Goal: Task Accomplishment & Management: Complete application form

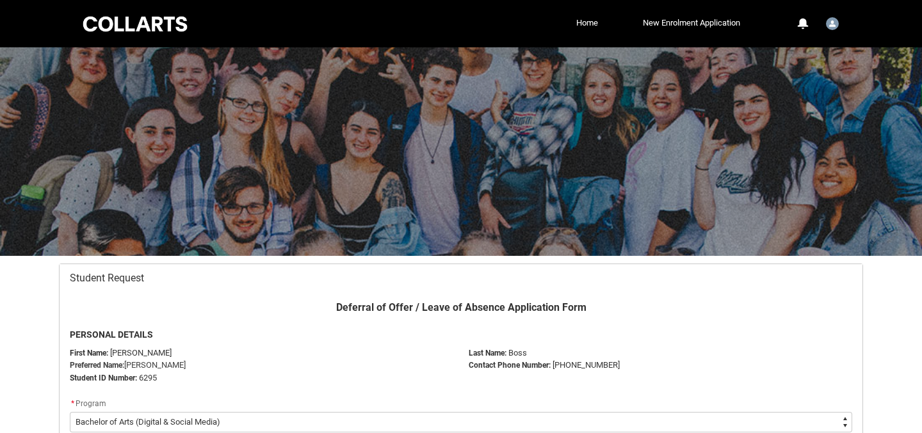
select select "recordPicklist_ProgramEnrollment.a0j5g0000009SAOAA2"
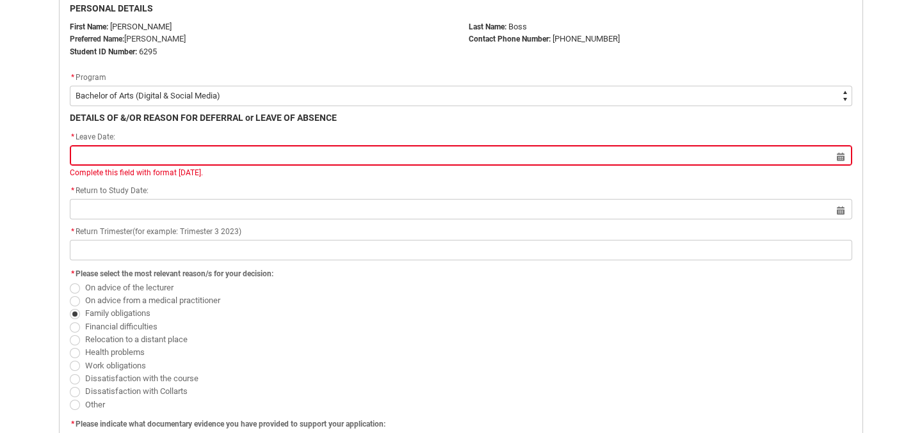
scroll to position [327, 0]
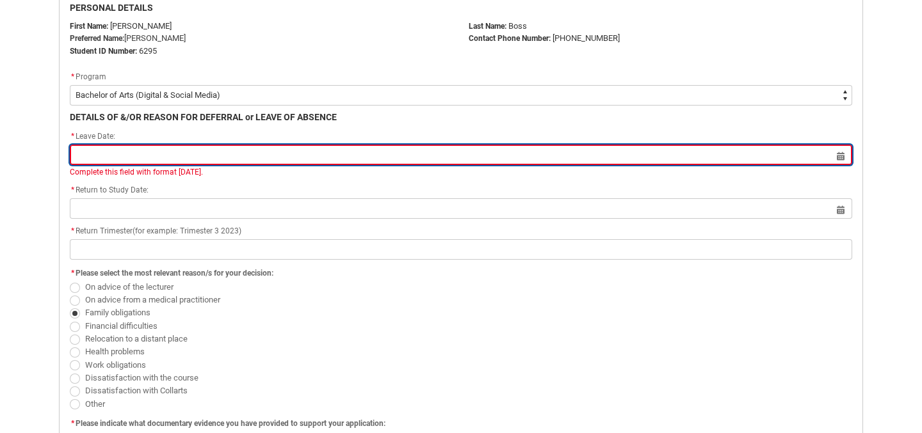
click at [837, 153] on input "Redu_Student_Request flow" at bounding box center [461, 155] width 782 height 20
select select "2025"
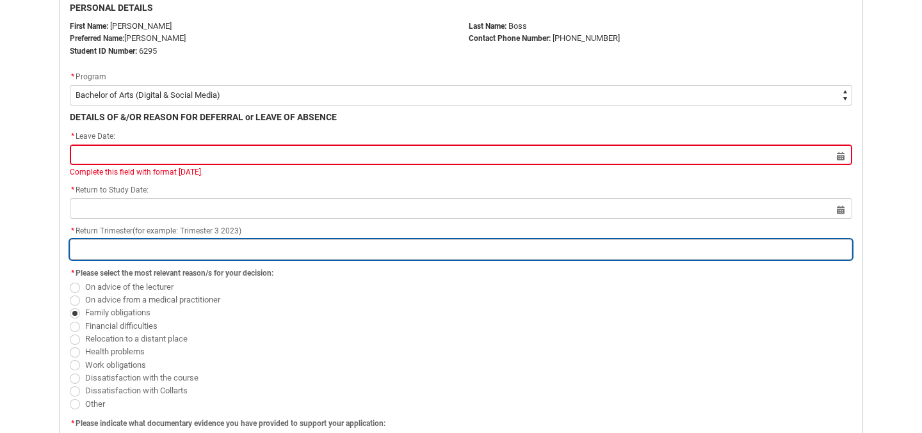
click at [223, 258] on input "Redu_Student_Request flow" at bounding box center [461, 249] width 782 height 20
type lightning-primitive-input-simple "T"
type input "T"
type lightning-primitive-input-simple "Tr"
type input "Tr"
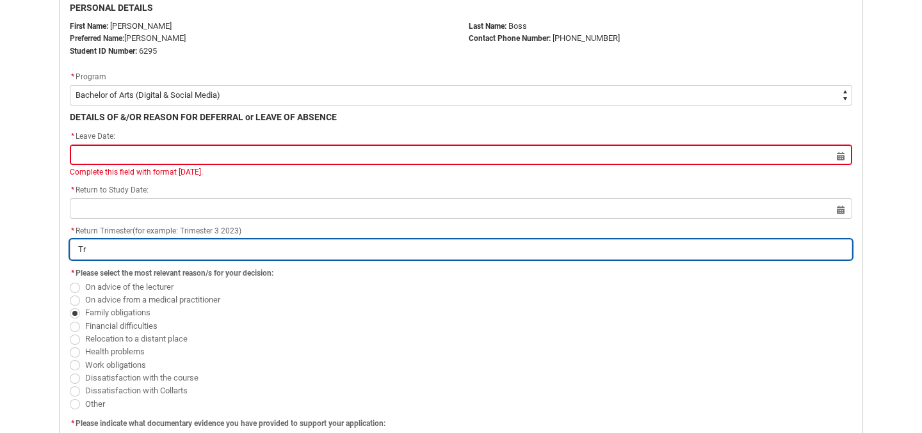
type lightning-primitive-input-simple "Tri"
type input "Tri"
type lightning-primitive-input-simple "Tri"
type input "Tri"
type lightning-primitive-input-simple "Tri 1"
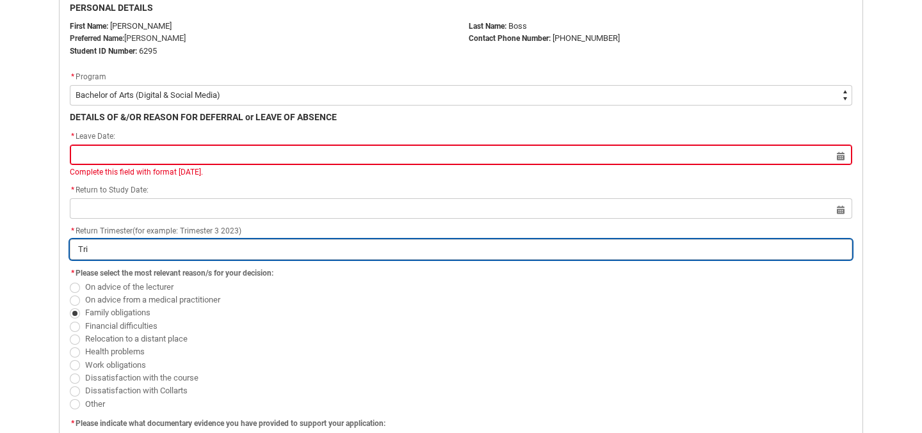
type input "Tri 1"
type lightning-primitive-input-simple "Tri 1"
type input "Tri 1"
type lightning-primitive-input-simple "Tri 1 2"
type input "Tri 1 2"
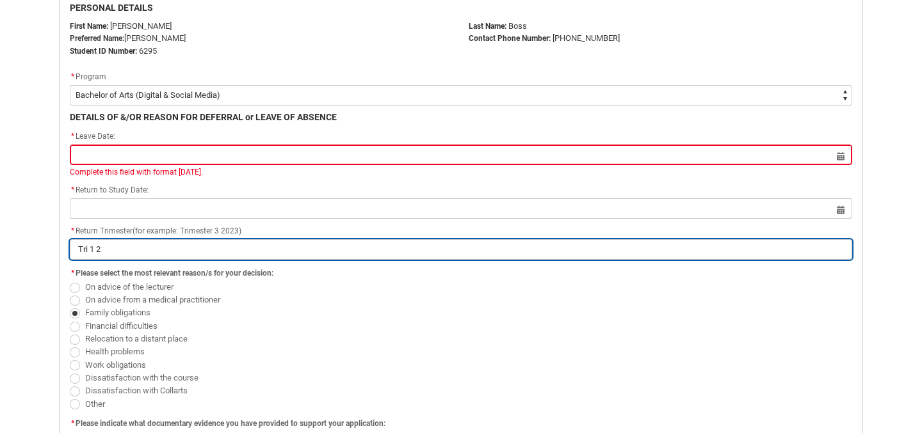
type lightning-primitive-input-simple "Tri 1 20"
type input "Tri 1 20"
type lightning-primitive-input-simple "Tri 1 202"
type input "Tri 1 202"
type lightning-primitive-input-simple "Tri 1 2026"
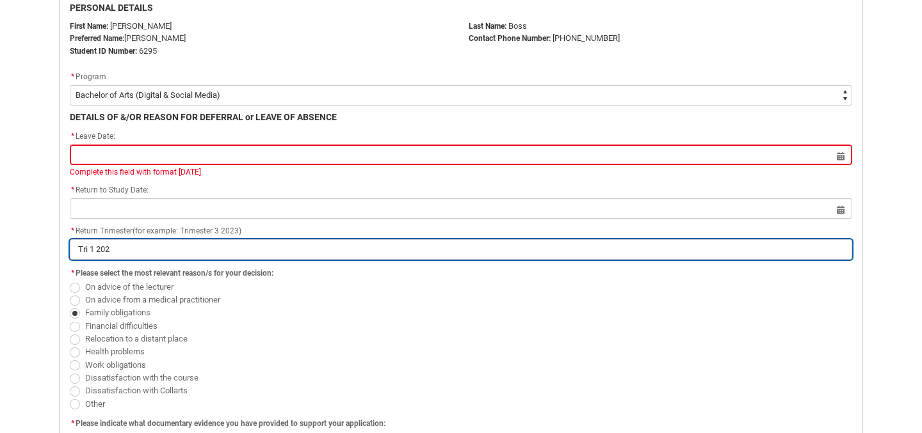
type input "Tri 1 2026"
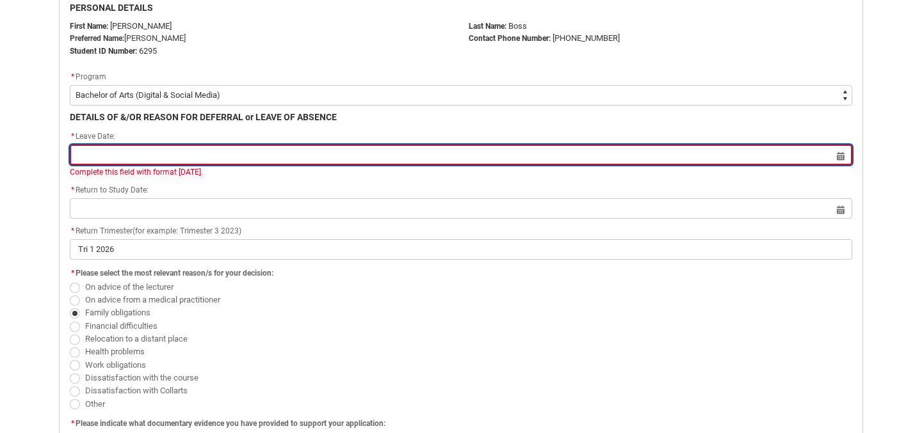
click at [835, 156] on input "Redu_Student_Request flow" at bounding box center [461, 155] width 782 height 20
select select "2025"
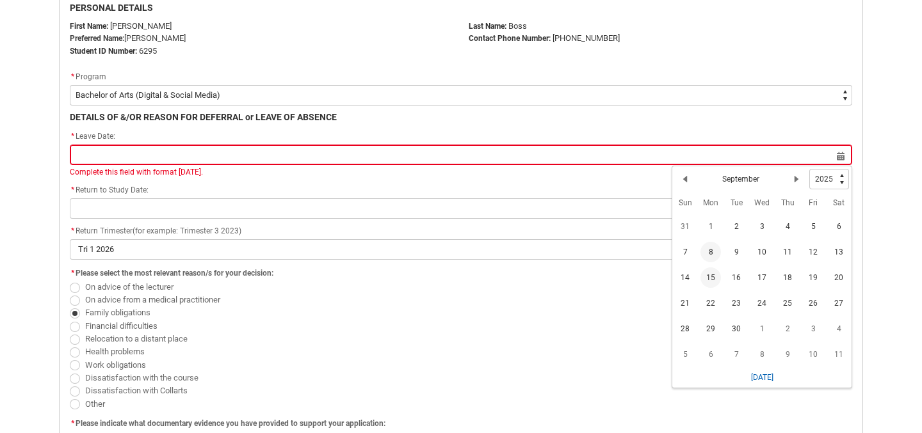
click at [711, 275] on span "15" at bounding box center [710, 278] width 20 height 20
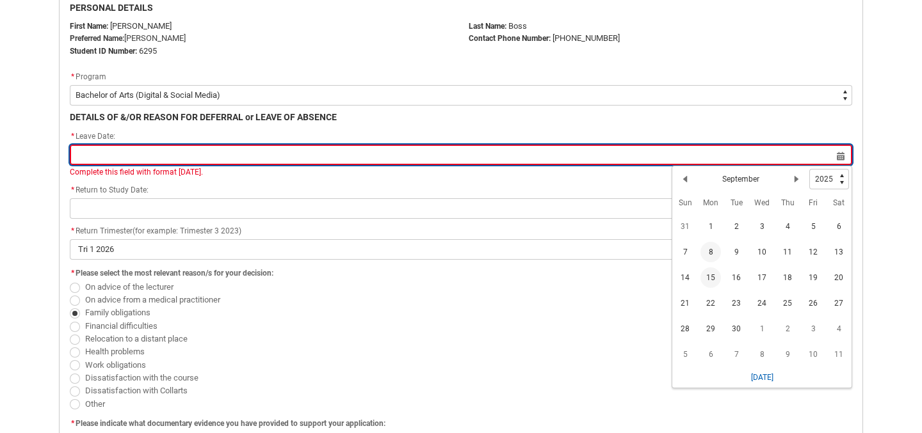
type lightning-datepicker "[DATE]"
type lightning-input "[DATE]"
type input "[DATE]"
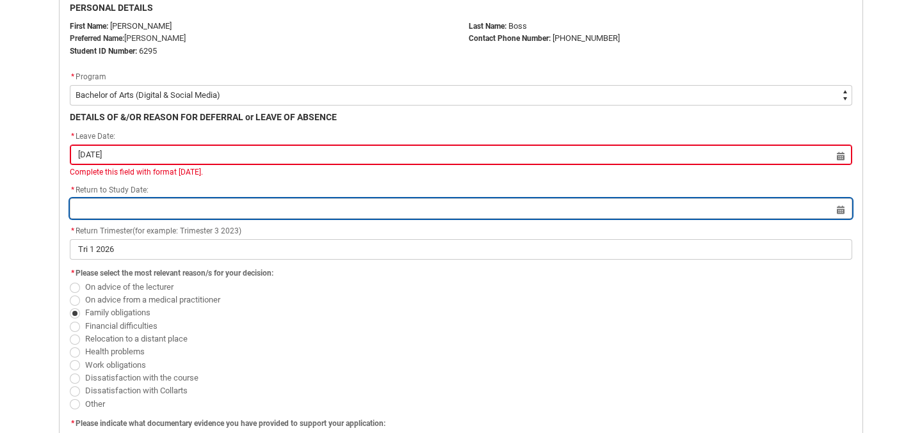
click at [222, 214] on input "Redu_Student_Request flow" at bounding box center [461, 208] width 782 height 20
select select "2025"
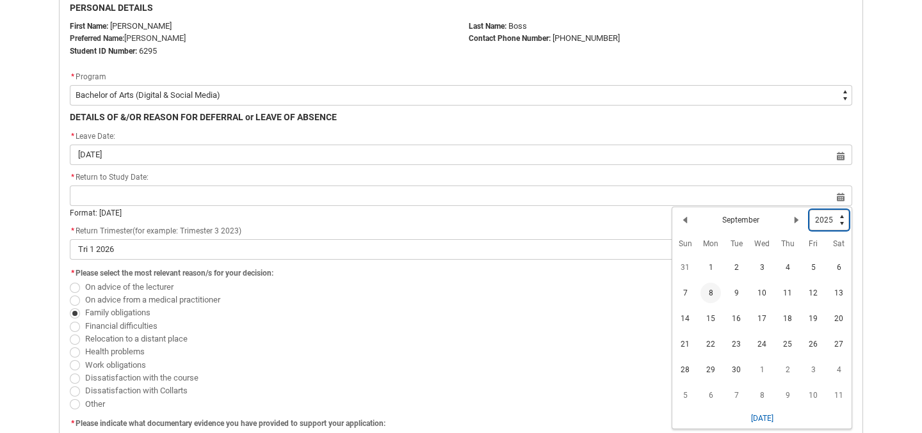
click at [831, 217] on select "1925 1926 1927 1928 1929 1930 1931 1932 1933 1934 1935 1936 1937 1938 1939 1940…" at bounding box center [829, 220] width 40 height 20
type lightning-select "2026"
click at [796, 216] on lightning-primitive-icon "Date picker: September" at bounding box center [796, 217] width 9 height 9
click at [796, 216] on lightning-primitive-icon "Date picker: October" at bounding box center [796, 217] width 9 height 9
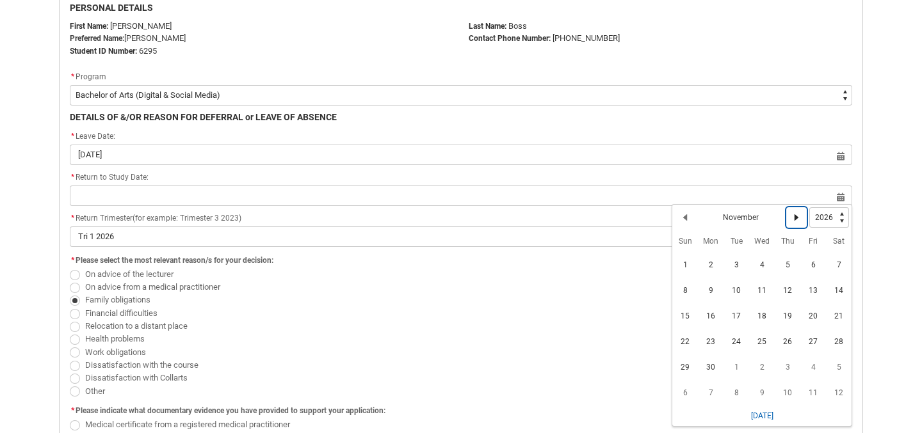
click at [796, 216] on lightning-primitive-icon "Date picker: November" at bounding box center [796, 217] width 9 height 9
click at [796, 216] on lightning-primitive-icon "Date picker: December" at bounding box center [796, 217] width 9 height 9
select select "2027"
click at [812, 269] on span "1" at bounding box center [813, 265] width 20 height 20
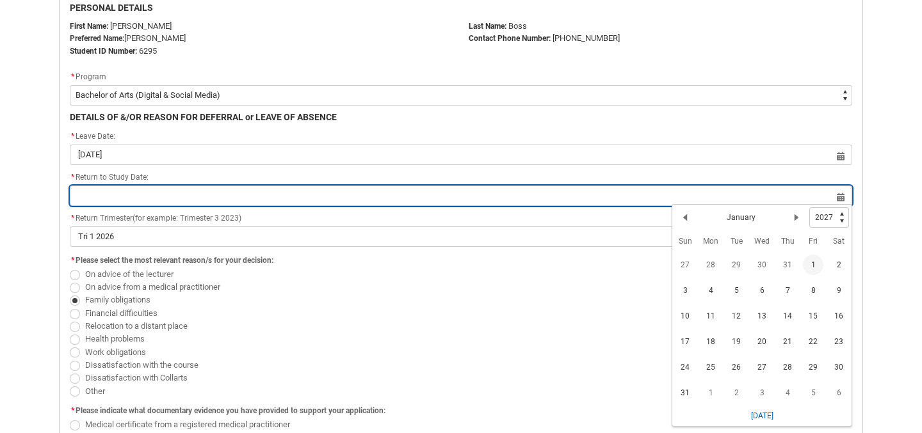
type lightning-datepicker "[DATE]"
type lightning-input "[DATE]"
type input "[DATE]"
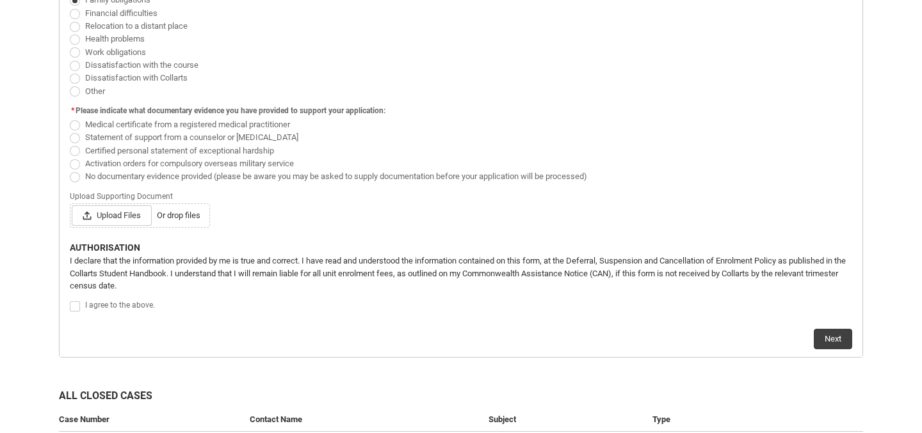
scroll to position [641, 0]
click at [78, 302] on span "Redu_Student_Request flow" at bounding box center [75, 306] width 10 height 10
click at [70, 300] on input "Redu_Student_Request flow" at bounding box center [69, 299] width 1 height 1
type lightning-input "true"
checkbox input "true"
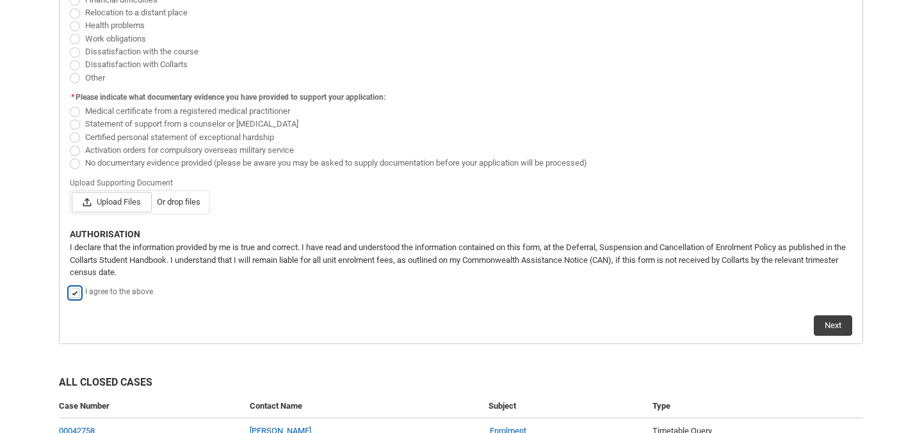
scroll to position [736, 0]
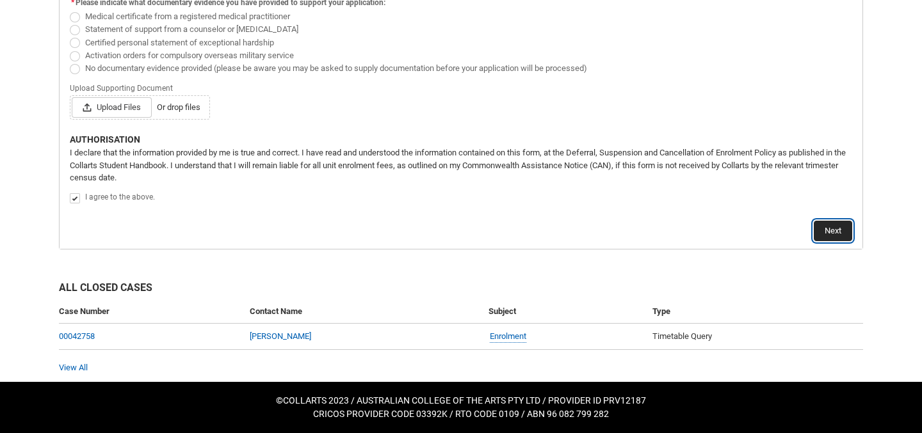
click at [832, 239] on button "Next" at bounding box center [833, 231] width 38 height 20
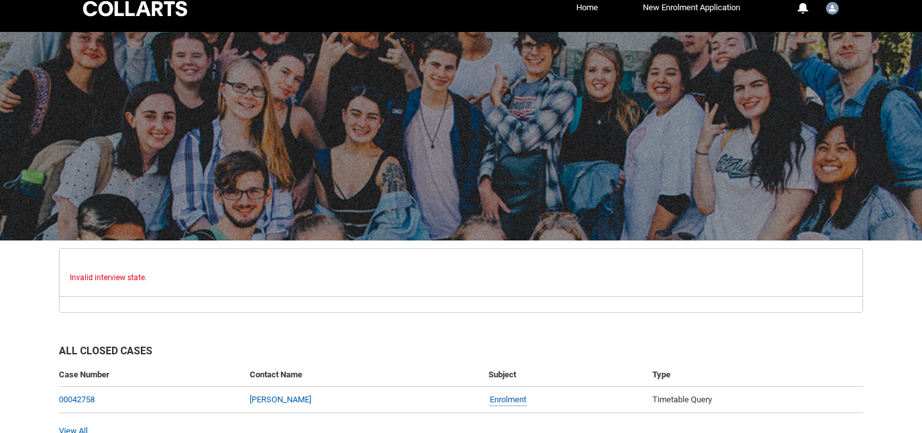
scroll to position [79, 0]
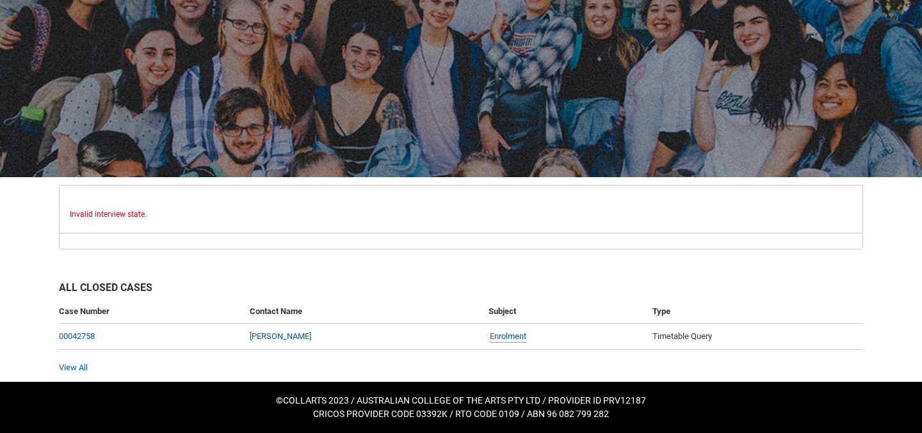
click at [111, 213] on span "Invalid interview state." at bounding box center [108, 214] width 77 height 9
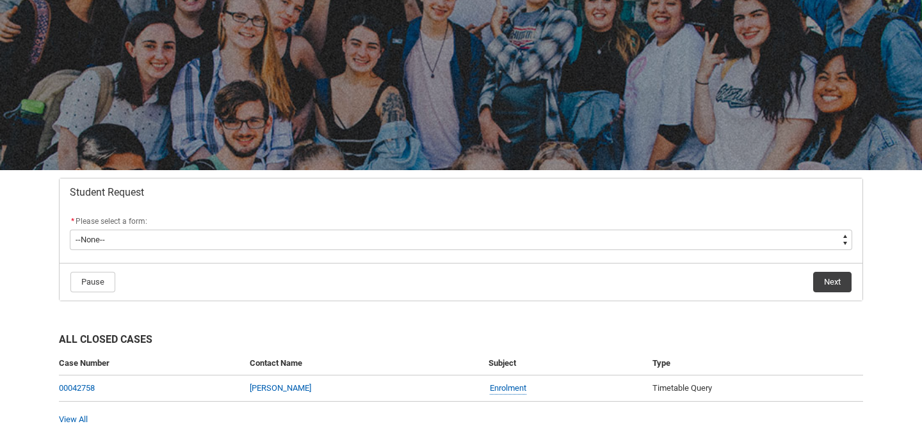
scroll to position [97, 0]
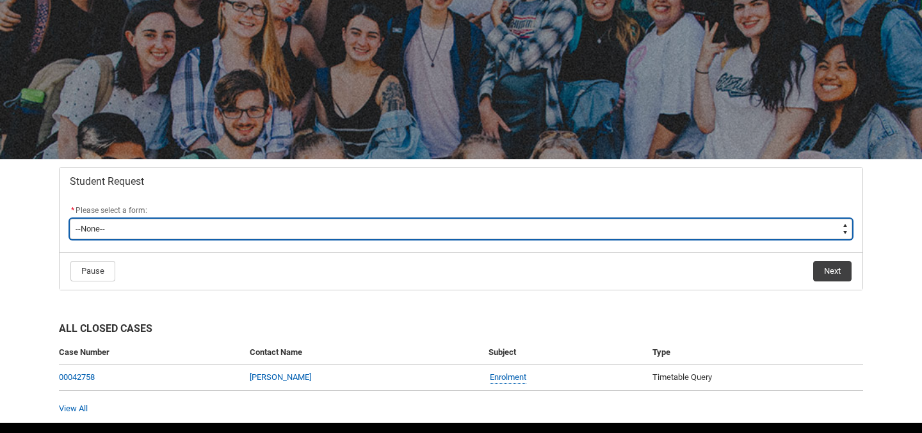
click at [179, 223] on select "--None-- Academic Transcript Application to Appeal Assignment Extension Change …" at bounding box center [461, 229] width 782 height 20
type lightning-select "Deferral_Leave_of_Absence_Choice"
select select "Deferral_Leave_of_Absence_Choice"
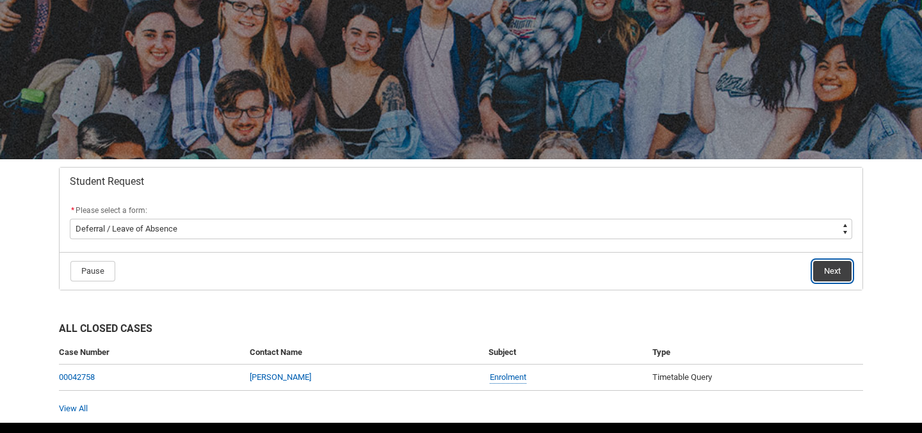
click at [824, 268] on button "Next" at bounding box center [832, 271] width 38 height 20
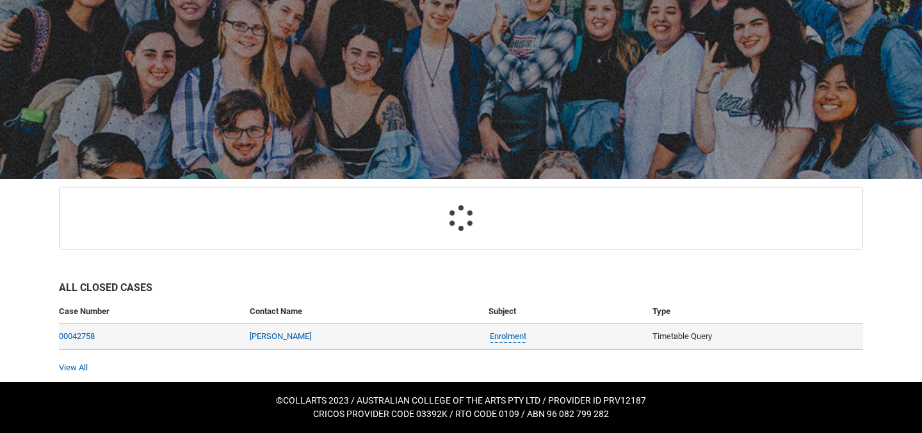
scroll to position [136, 0]
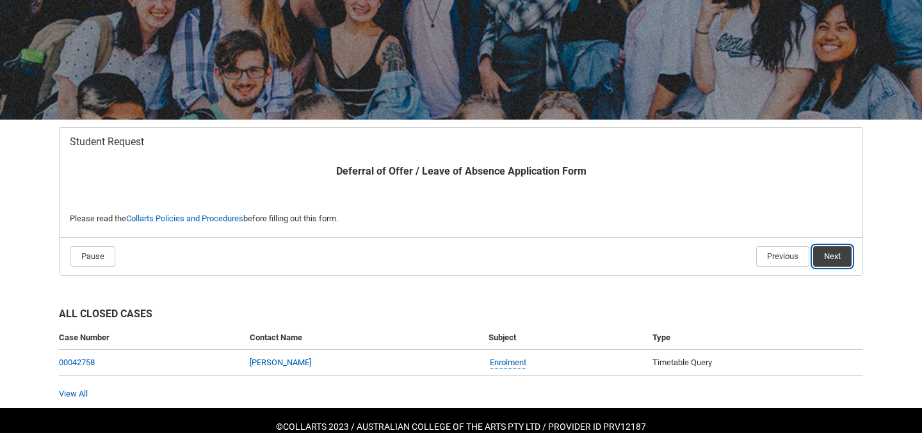
click at [830, 253] on button "Next" at bounding box center [832, 256] width 38 height 20
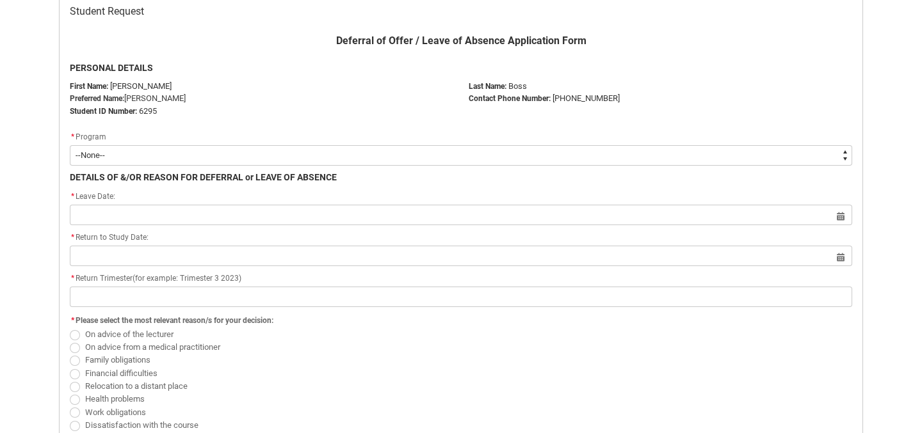
scroll to position [268, 0]
click at [220, 152] on select "--None-- Bachelor of Digital and Social Media V2" at bounding box center [461, 155] width 782 height 20
type lightning-select "recordPicklist_ProgramEnrollment.a0jOZ000006NyUfYAK"
select select "recordPicklist_ProgramEnrollment.a0jOZ000006NyUfYAK"
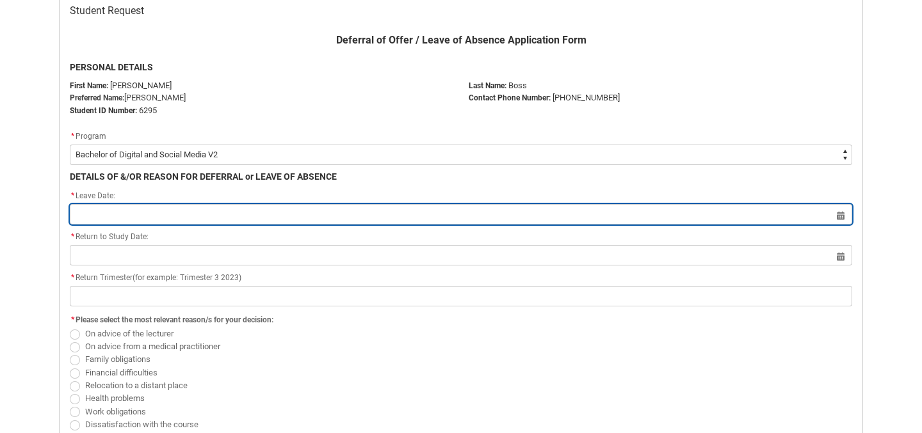
click at [154, 213] on input "Redu_Student_Request flow" at bounding box center [461, 214] width 782 height 20
select select "2025"
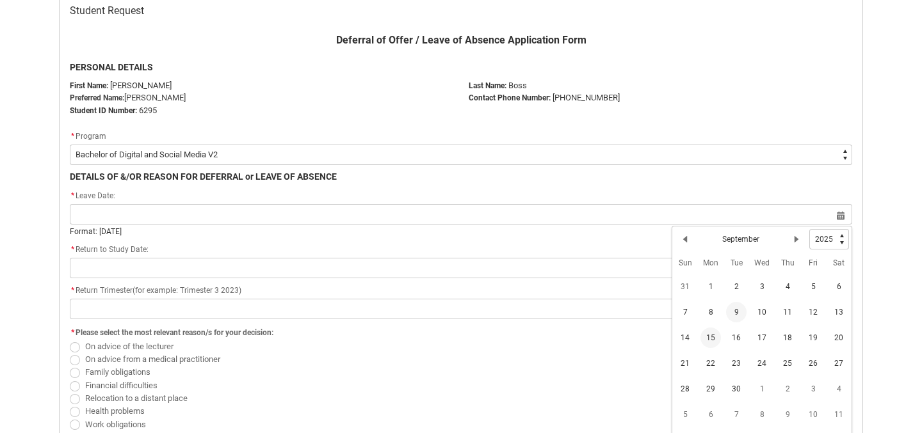
click at [716, 341] on span "15" at bounding box center [710, 338] width 20 height 20
type lightning-datepicker "[DATE]"
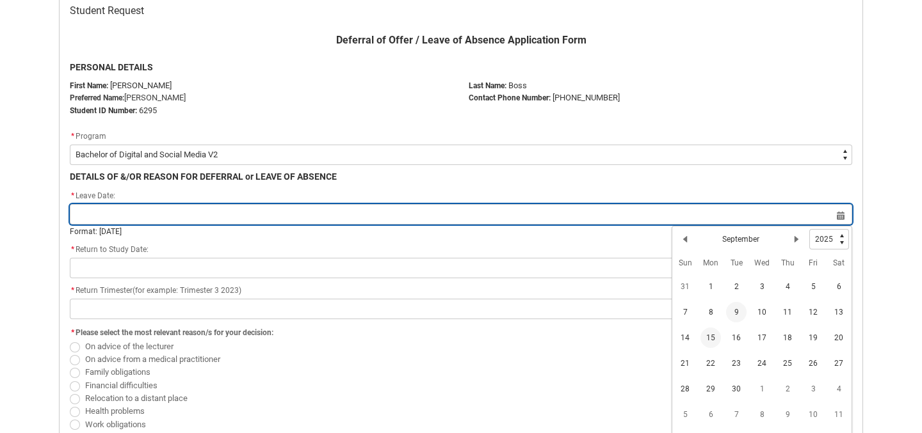
type lightning-input "[DATE]"
type input "[DATE]"
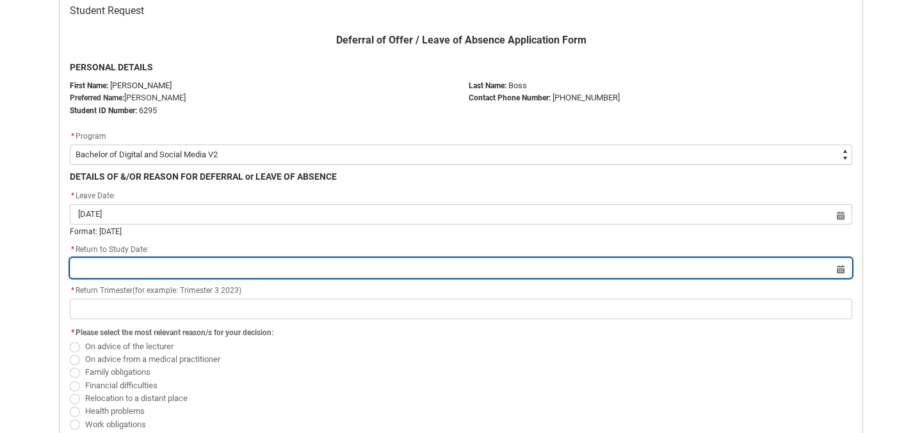
click at [146, 264] on input "Redu_Student_Request flow" at bounding box center [461, 268] width 782 height 20
select select "2025"
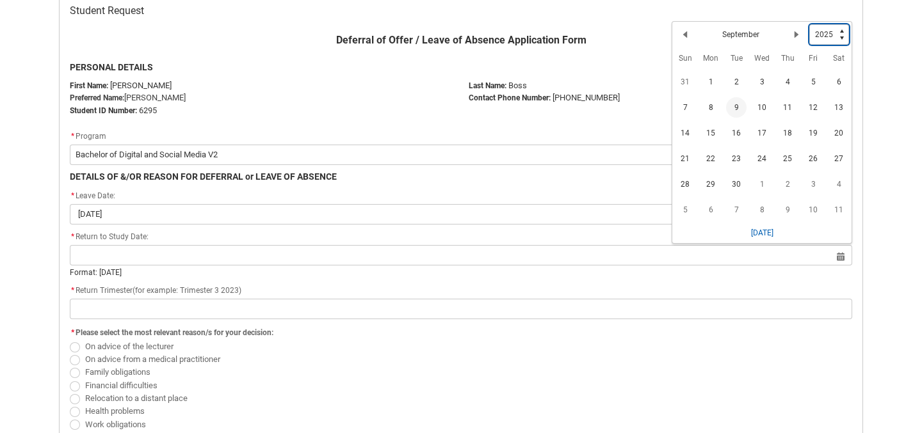
click at [811, 39] on select "1925 1926 1927 1928 1929 1930 1931 1932 1933 1934 1935 1936 1937 1938 1939 1940…" at bounding box center [829, 34] width 40 height 20
type lightning-select "2026"
click at [794, 40] on lightning-primitive-icon "Date picker: September" at bounding box center [796, 37] width 9 height 9
click at [794, 40] on lightning-primitive-icon "Date picker: October" at bounding box center [796, 37] width 9 height 9
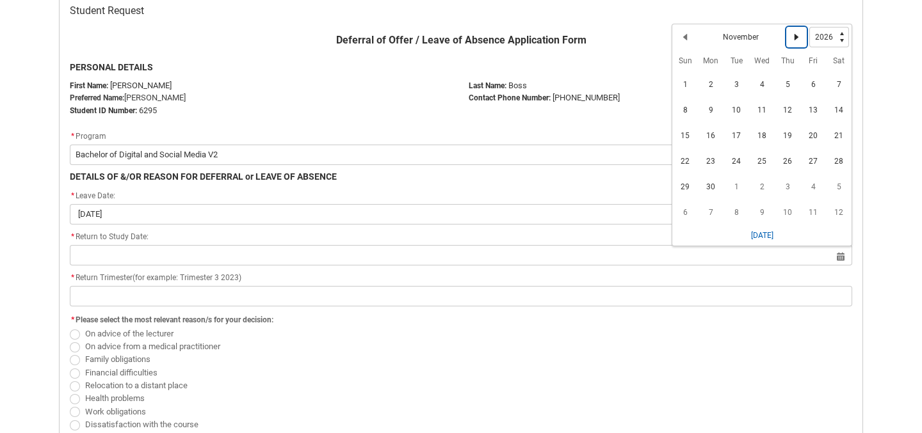
click at [794, 40] on lightning-primitive-icon "Date picker: November" at bounding box center [796, 37] width 9 height 9
click at [794, 40] on lightning-primitive-icon "Date picker: December" at bounding box center [796, 37] width 9 height 9
select select "2027"
click at [813, 88] on span "1" at bounding box center [813, 84] width 20 height 20
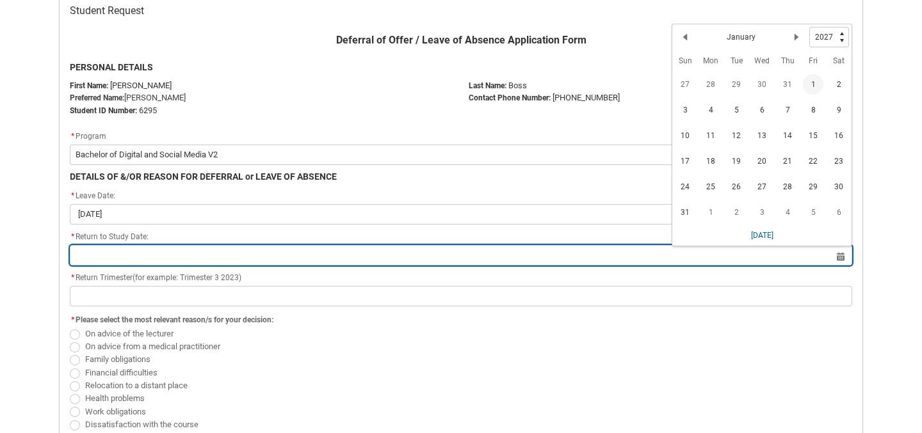
type lightning-datepicker "[DATE]"
type lightning-input "[DATE]"
type input "[DATE]"
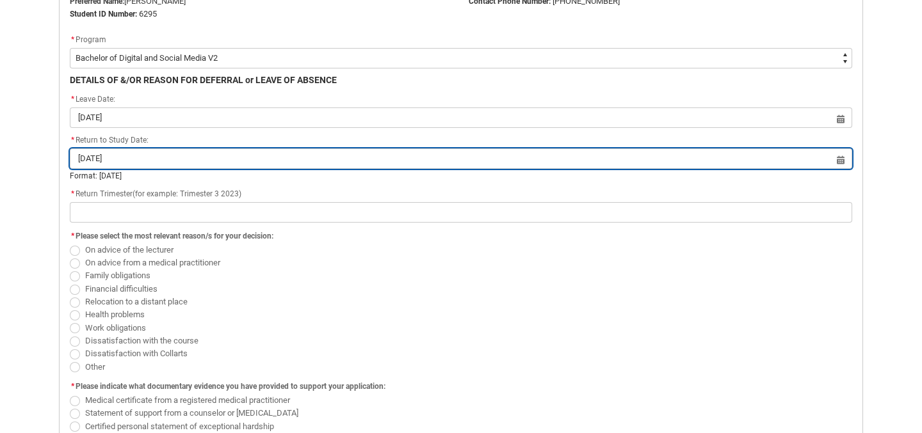
scroll to position [375, 0]
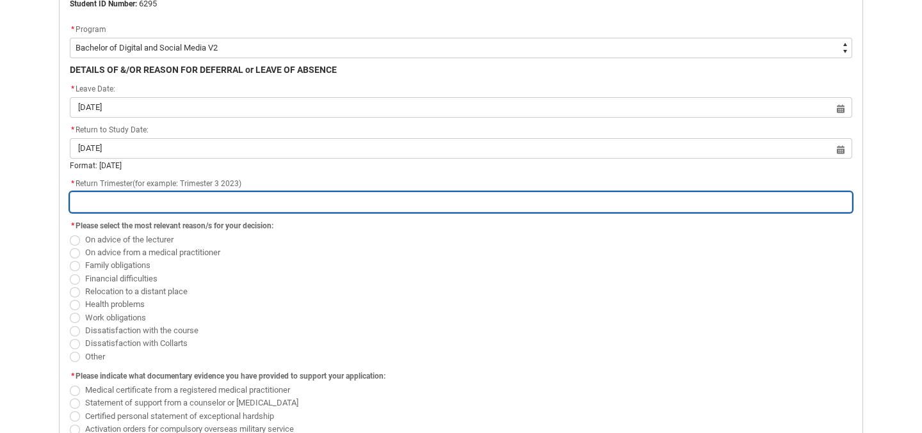
click at [179, 208] on input "Redu_Student_Request flow" at bounding box center [461, 202] width 782 height 20
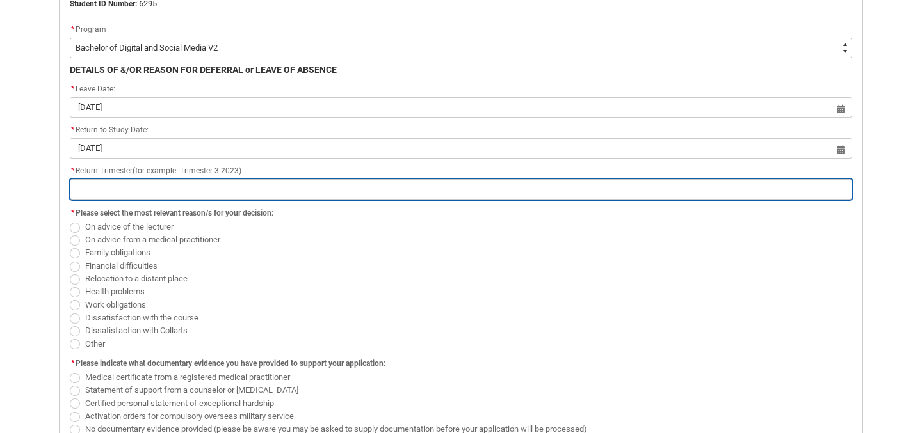
type lightning-primitive-input-simple "Tri 1 2026"
type input "Tri 1 2026"
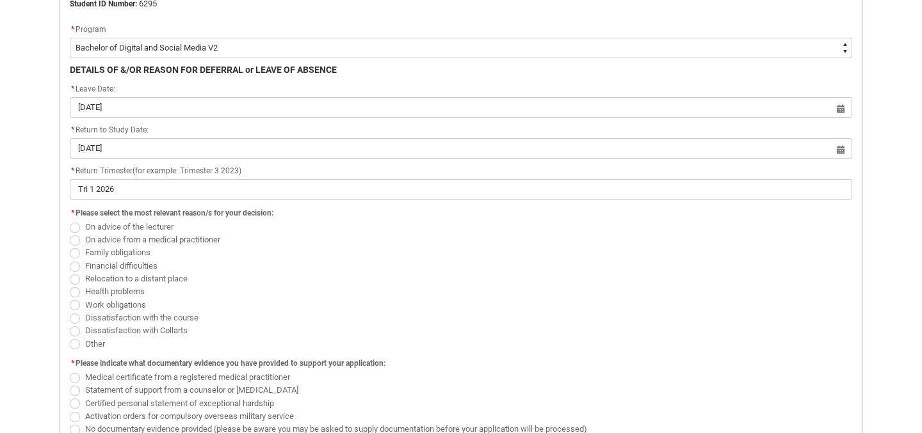
click at [75, 258] on span "Redu_Student_Request flow" at bounding box center [75, 253] width 10 height 10
click at [70, 246] on input "Family obligations" at bounding box center [69, 246] width 1 height 1
radio input "true"
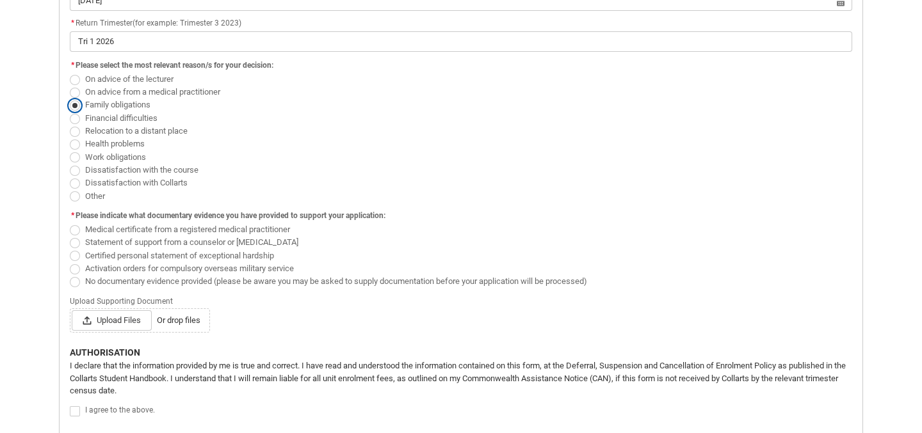
scroll to position [524, 0]
click at [77, 279] on span "Redu_Student_Request flow" at bounding box center [75, 281] width 10 height 10
click at [70, 273] on input "No documentary evidence provided (please be aware you may be asked to supply do…" at bounding box center [69, 273] width 1 height 1
radio input "true"
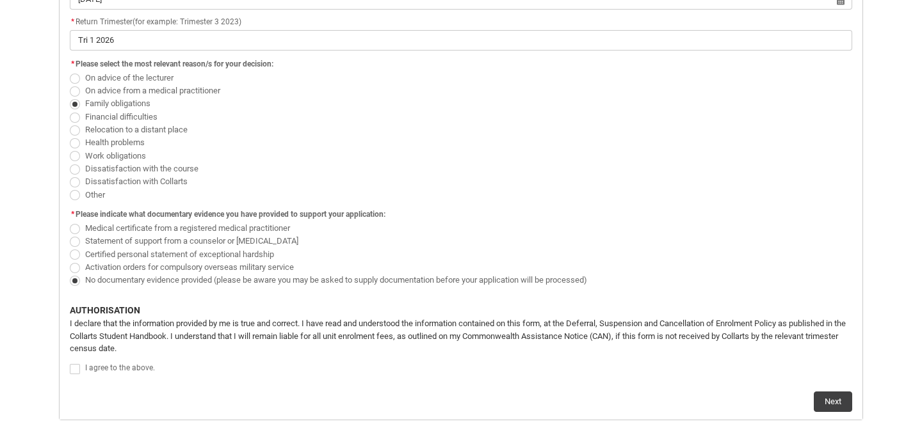
click at [77, 229] on span "Redu_Student_Request flow" at bounding box center [75, 229] width 10 height 10
click at [70, 222] on input "Medical certificate from a registered medical practitioner" at bounding box center [69, 221] width 1 height 1
radio input "true"
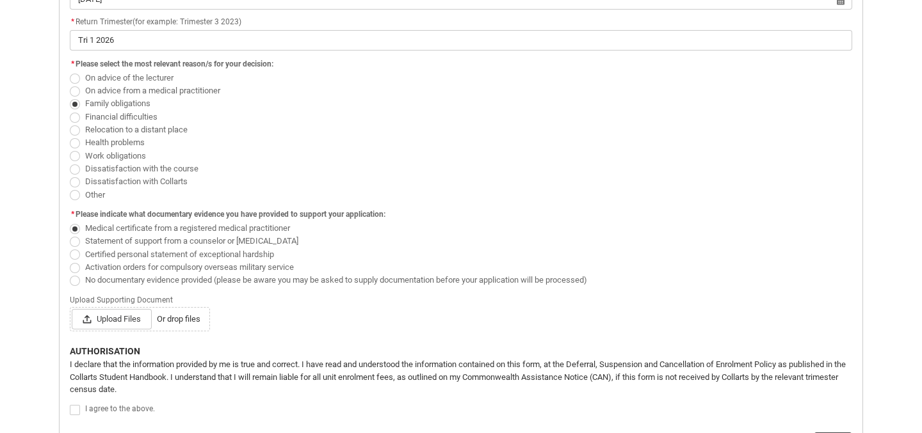
click at [76, 282] on span "Redu_Student_Request flow" at bounding box center [75, 281] width 10 height 10
click at [70, 273] on input "No documentary evidence provided (please be aware you may be asked to supply do…" at bounding box center [69, 273] width 1 height 1
radio input "true"
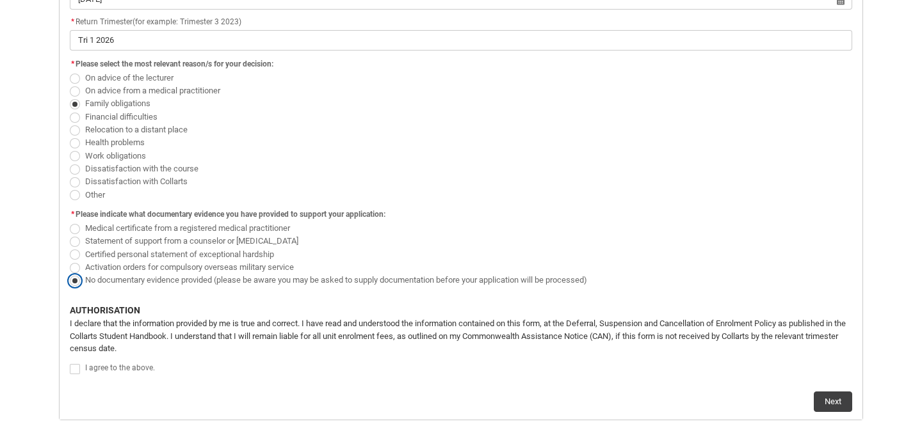
scroll to position [576, 0]
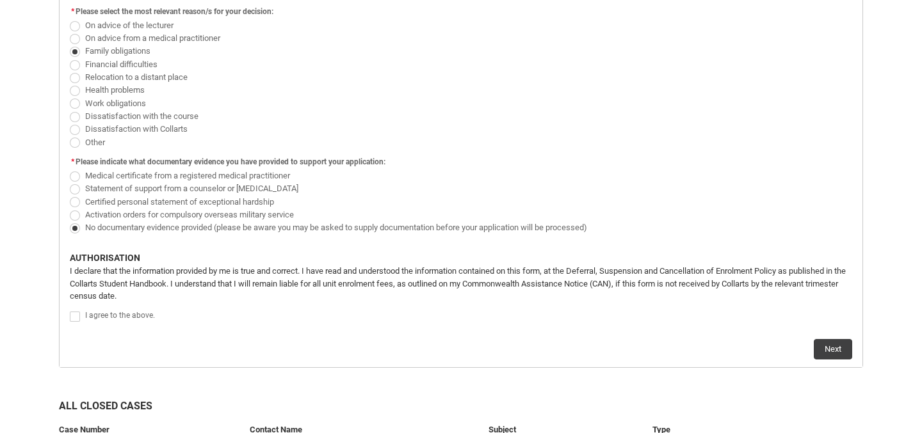
click at [78, 322] on span "Redu_Student_Request flow" at bounding box center [77, 316] width 15 height 13
click at [77, 320] on span "Redu_Student_Request flow" at bounding box center [75, 317] width 10 height 10
click at [70, 310] on input "Redu_Student_Request flow" at bounding box center [69, 310] width 1 height 1
type lightning-input "true"
checkbox input "true"
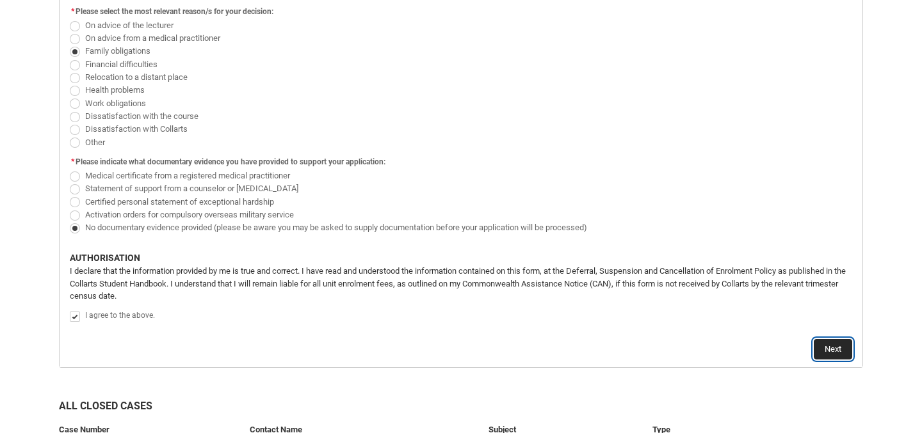
click at [839, 356] on button "Next" at bounding box center [833, 349] width 38 height 20
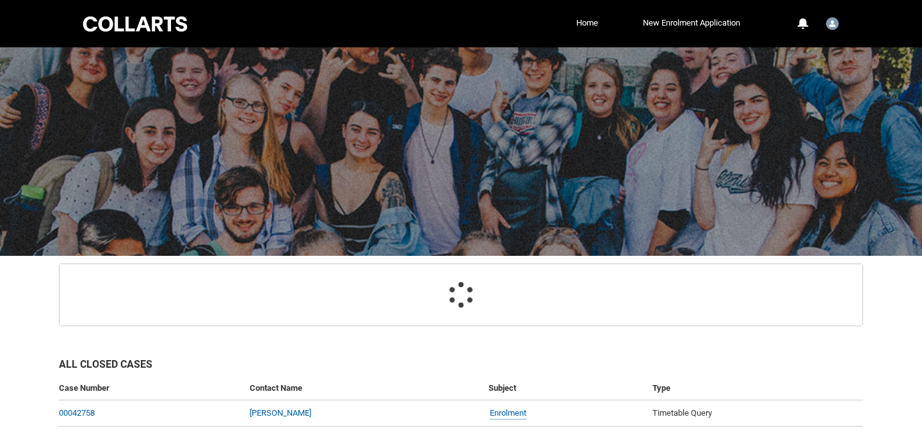
scroll to position [114, 0]
